Goal: Task Accomplishment & Management: Manage account settings

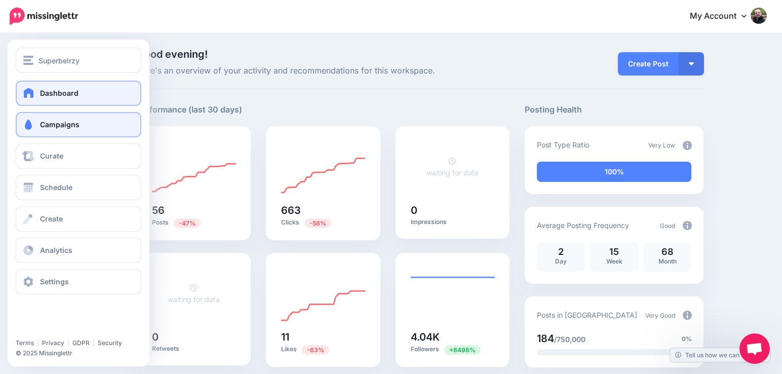
click at [68, 124] on span "Campaigns" at bounding box center [59, 124] width 39 height 9
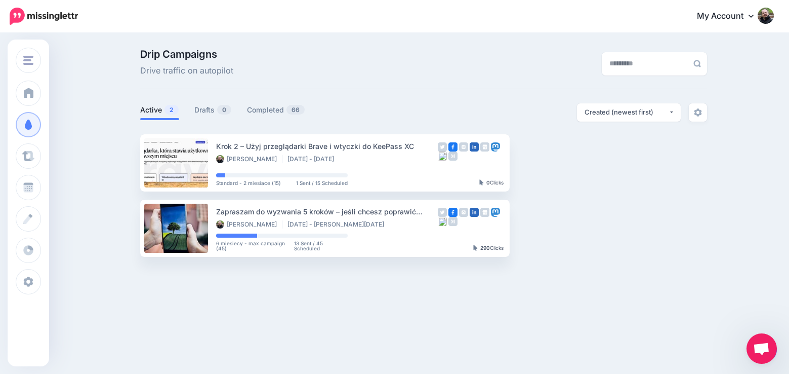
click at [397, 69] on div "Drip Campaigns Drive traffic on autopilot" at bounding box center [327, 63] width 388 height 28
click at [543, 156] on link "View Campaign" at bounding box center [550, 162] width 67 height 18
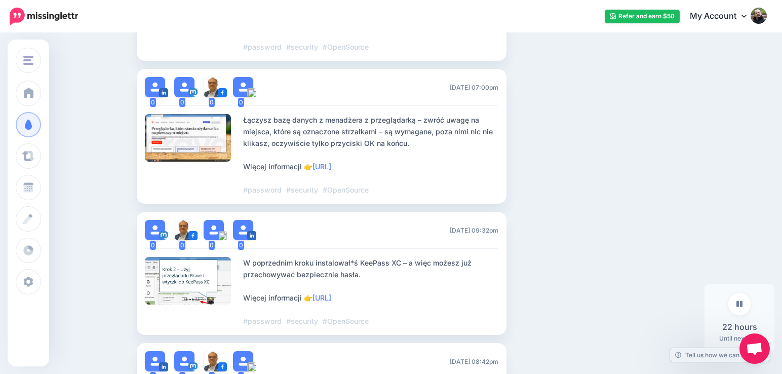
scroll to position [1762, 0]
